Goal: Task Accomplishment & Management: Manage account settings

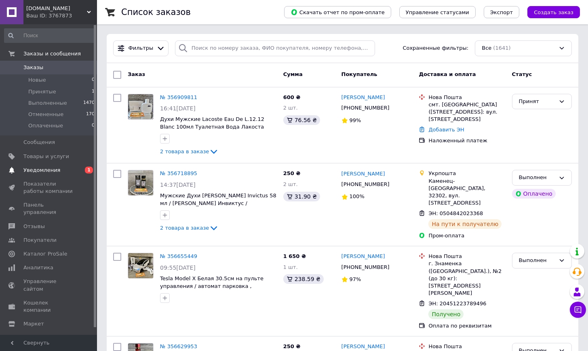
click at [47, 171] on span "Уведомления" at bounding box center [41, 170] width 37 height 7
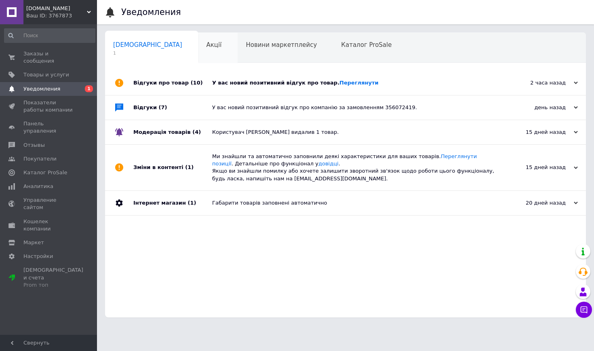
click at [207, 45] on span "Акції" at bounding box center [214, 44] width 15 height 7
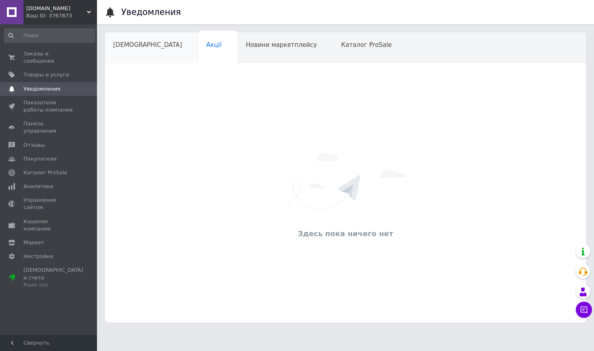
click at [131, 47] on span "[DEMOGRAPHIC_DATA]" at bounding box center [147, 44] width 69 height 7
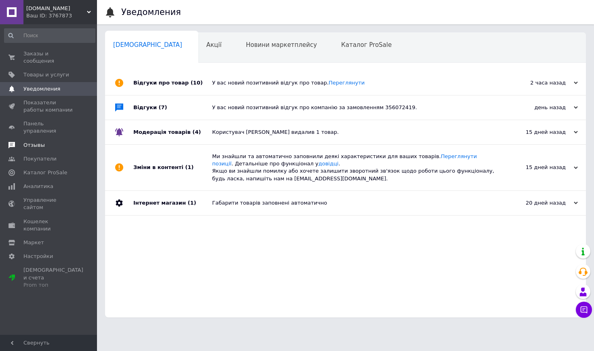
click at [43, 141] on span "Отзывы" at bounding box center [33, 144] width 21 height 7
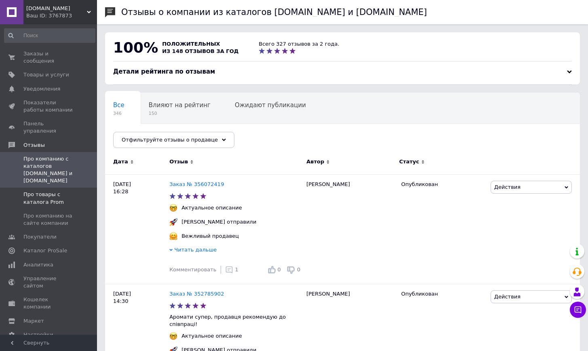
click at [48, 191] on span "Про товары с каталога Prom" at bounding box center [48, 198] width 51 height 15
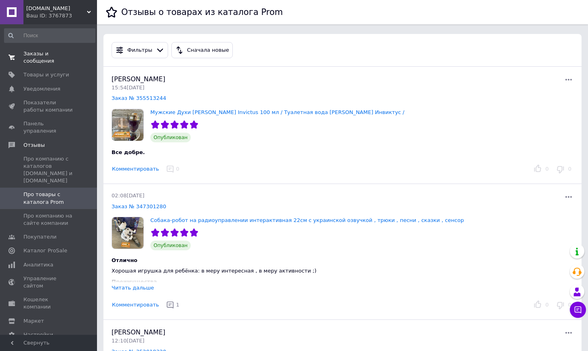
click at [47, 53] on span "Заказы и сообщения" at bounding box center [48, 57] width 51 height 15
